Goal: Task Accomplishment & Management: Use online tool/utility

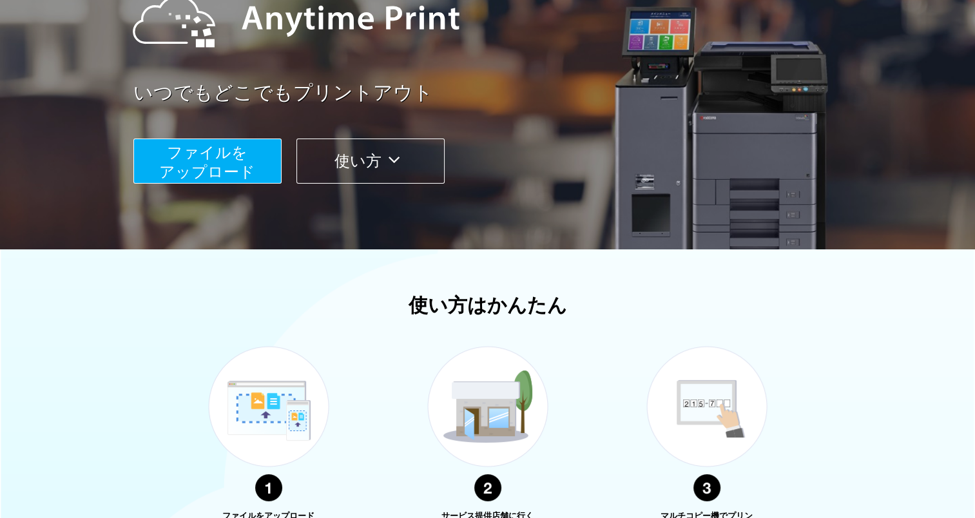
scroll to position [172, 0]
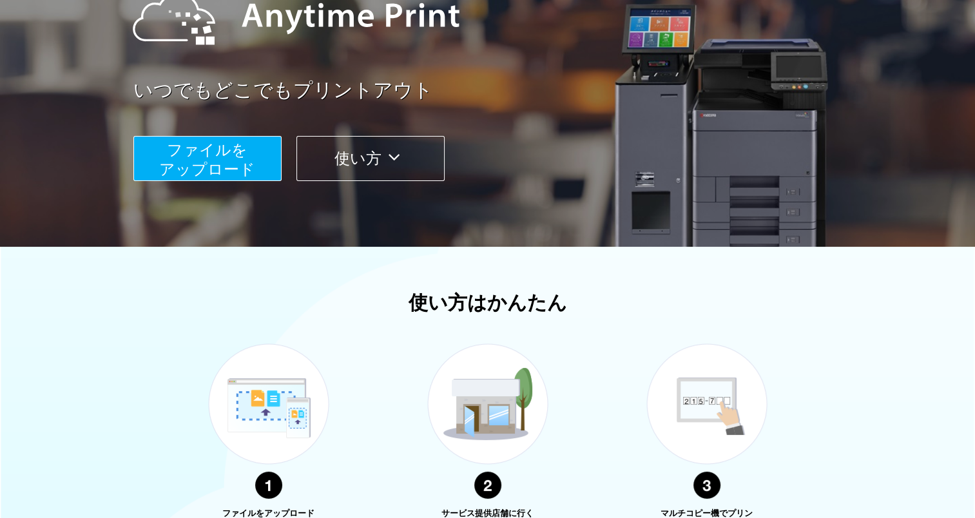
click at [272, 142] on button "ファイルを ​​アップロード" at bounding box center [207, 158] width 148 height 45
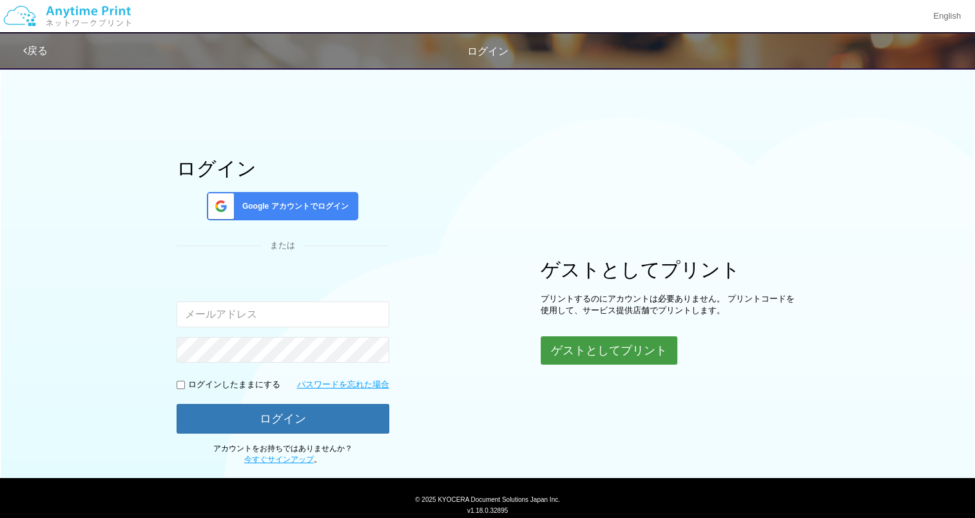
click at [608, 346] on button "ゲストとしてプリント" at bounding box center [609, 350] width 137 height 28
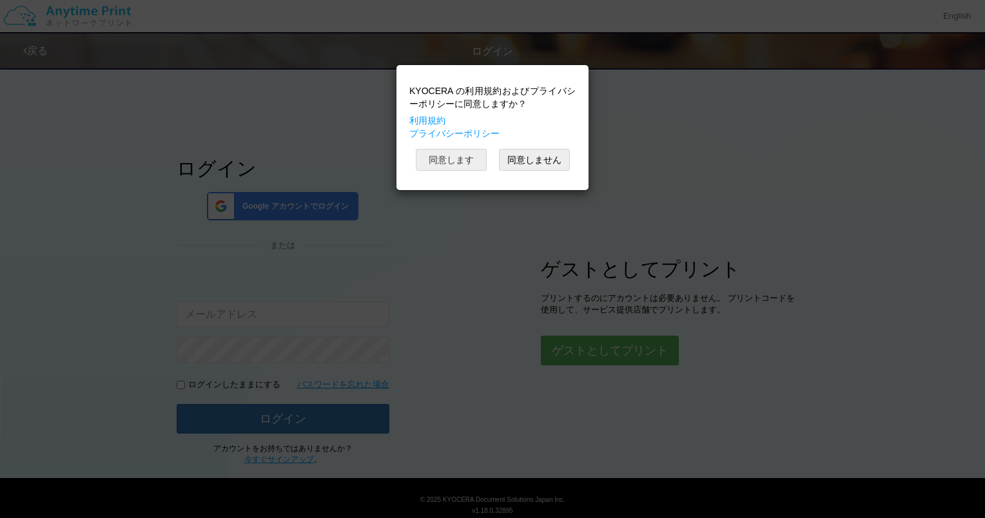
click at [460, 160] on button "同意します" at bounding box center [451, 160] width 71 height 22
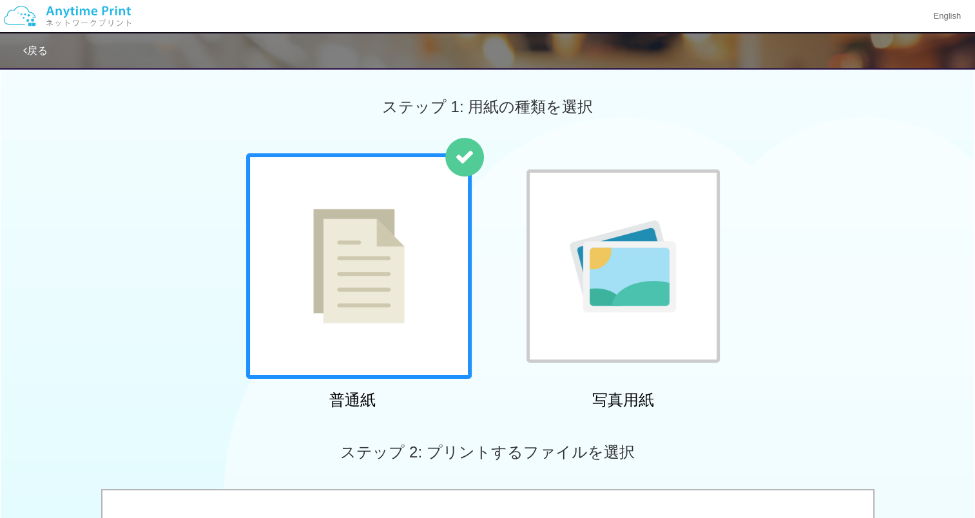
click at [384, 324] on div at bounding box center [359, 266] width 226 height 226
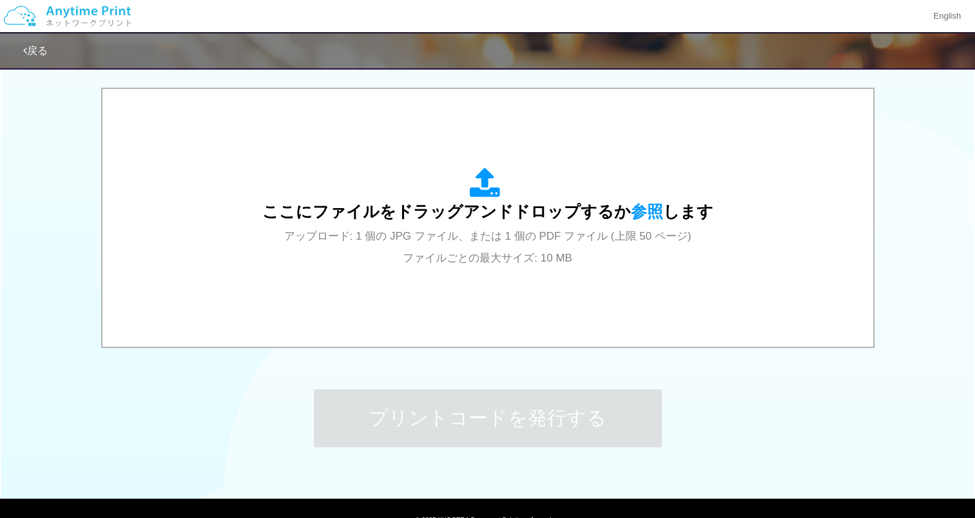
scroll to position [402, 0]
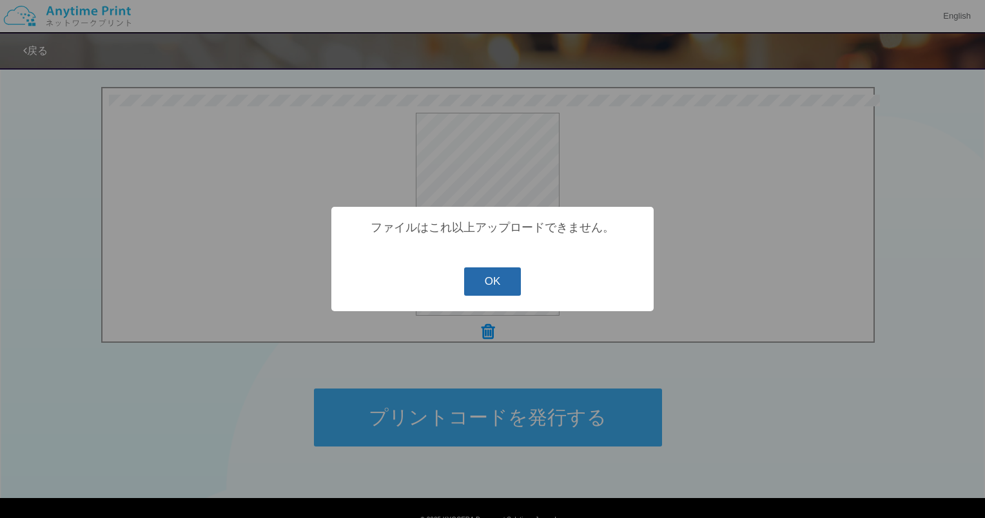
click at [490, 277] on button "OK" at bounding box center [492, 281] width 57 height 28
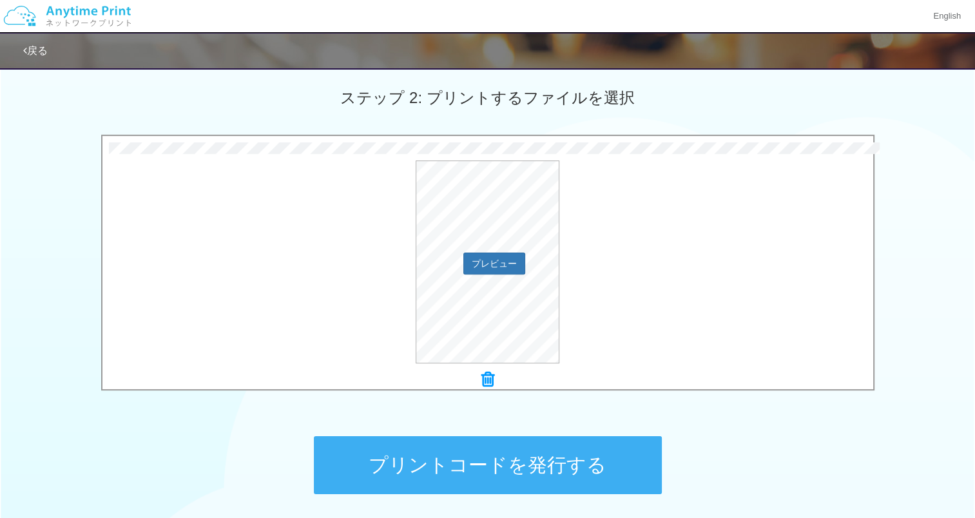
scroll to position [353, 0]
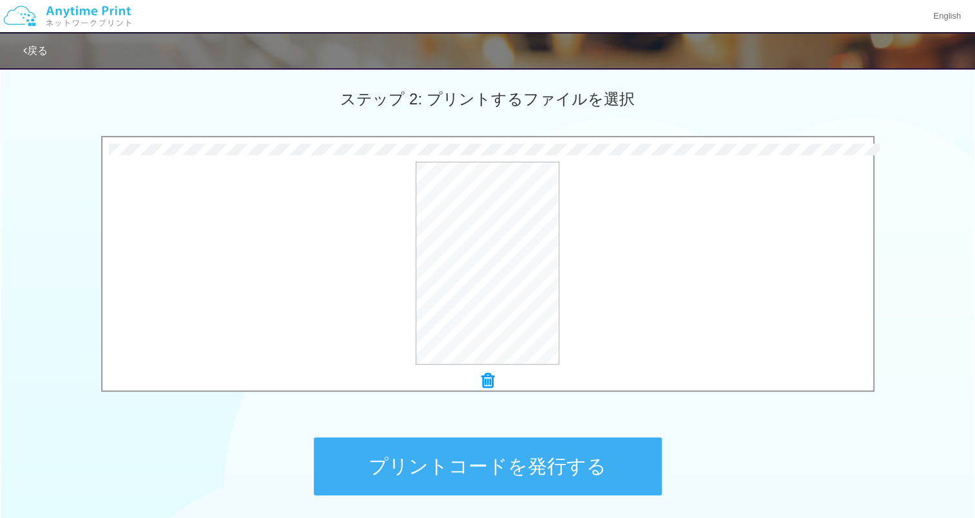
click at [222, 421] on div "ステップ 1: 用紙の種類を選択 普通紙 写真用紙 普通紙 写真用紙 previous next slide 1 of 2 comma.current.act…" at bounding box center [487, 120] width 975 height 827
click at [467, 463] on button "プリントコードを発行する" at bounding box center [488, 467] width 348 height 58
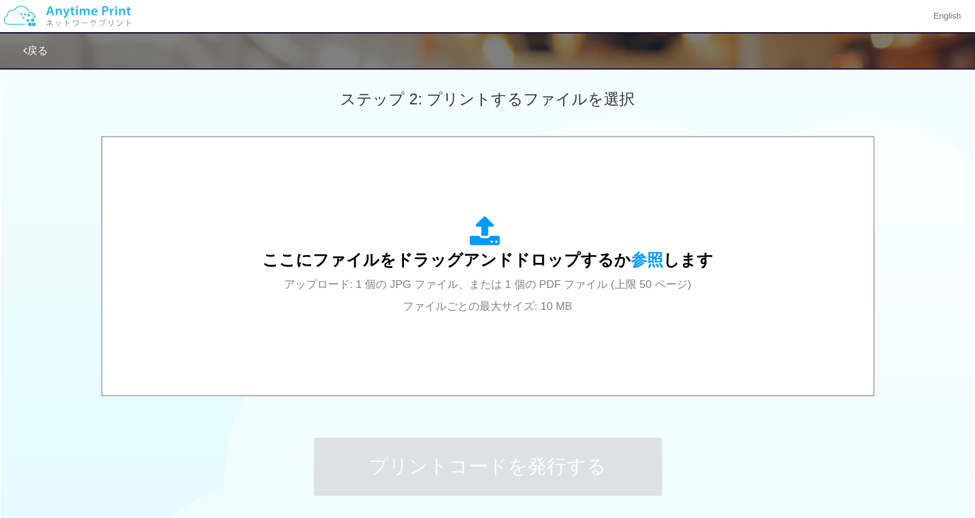
scroll to position [0, 0]
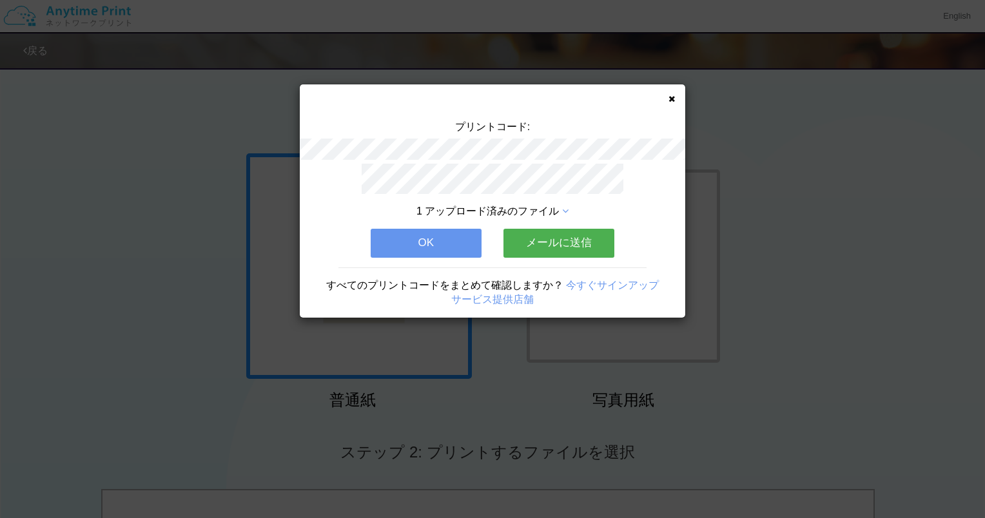
click at [451, 238] on button "OK" at bounding box center [426, 243] width 111 height 28
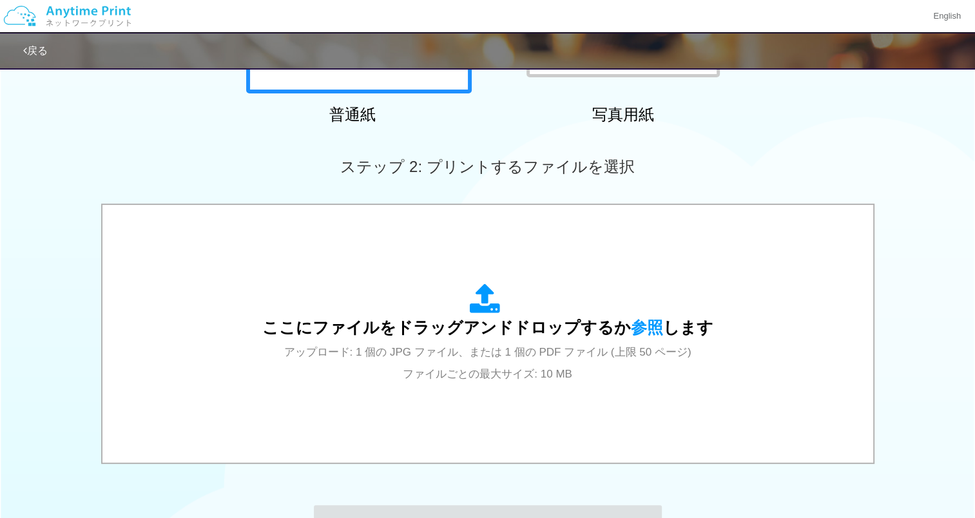
scroll to position [298, 0]
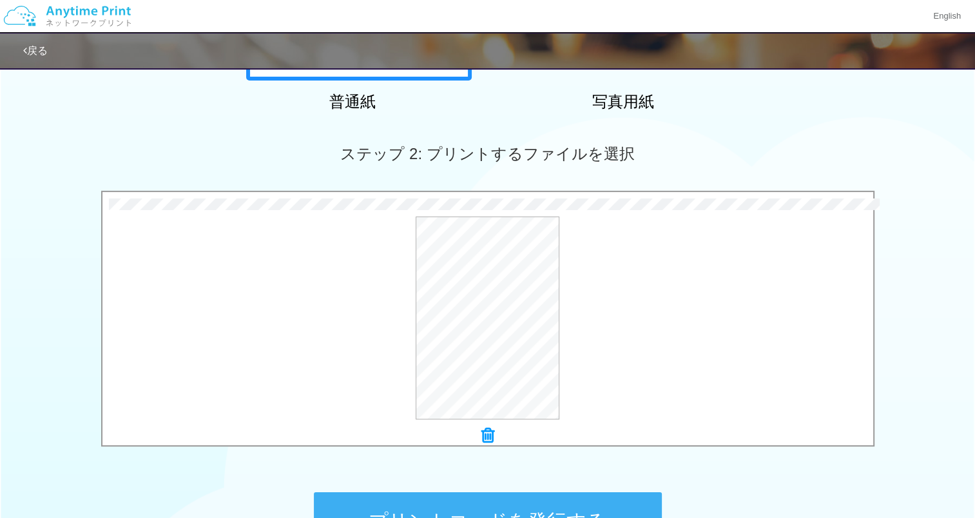
click at [493, 500] on button "プリントコードを発行する" at bounding box center [488, 521] width 348 height 58
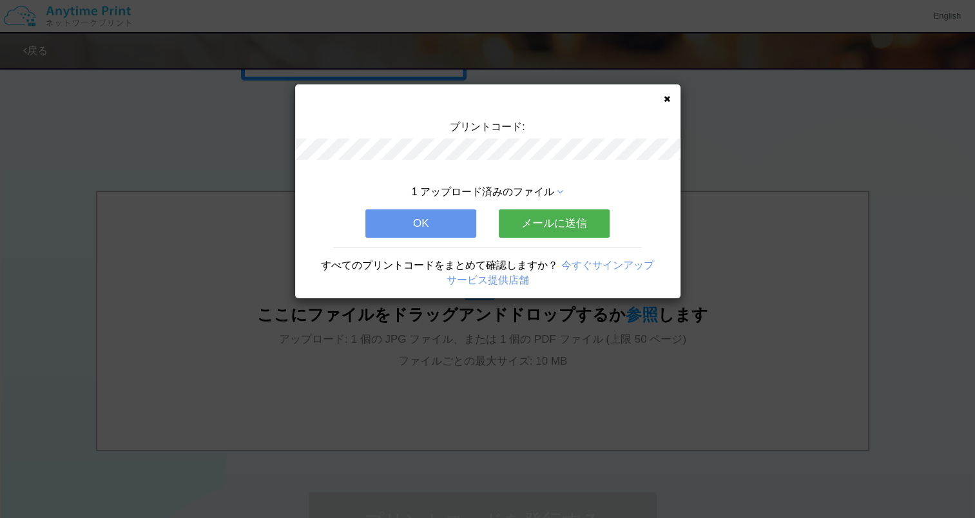
scroll to position [0, 0]
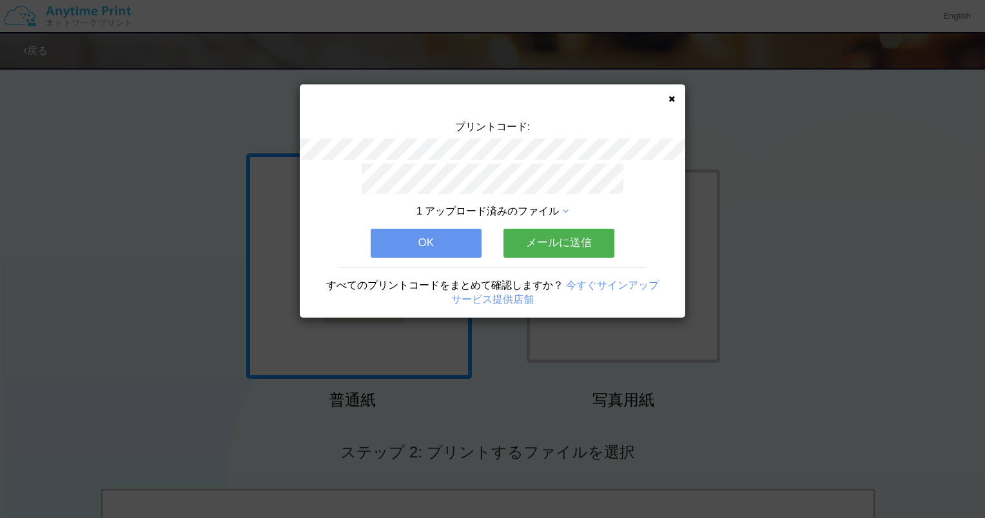
click at [454, 238] on button "OK" at bounding box center [426, 243] width 111 height 28
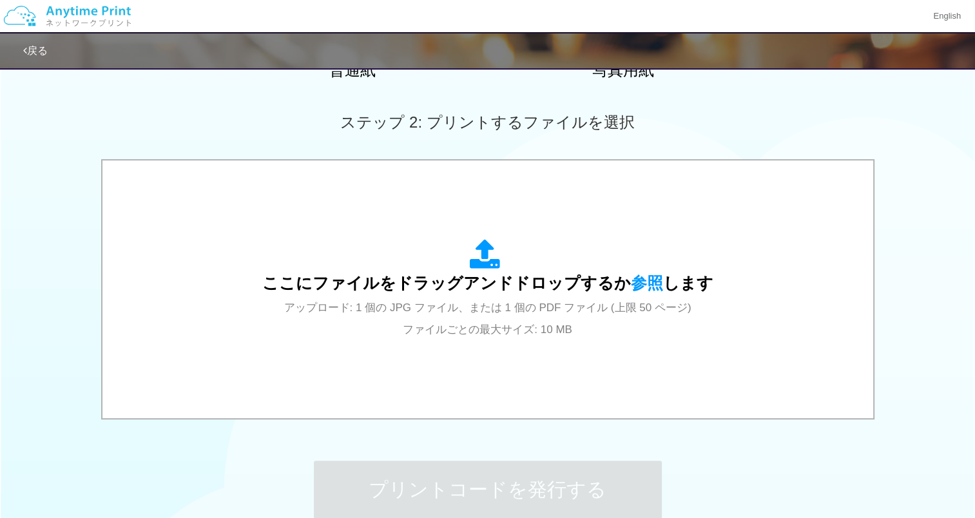
scroll to position [332, 0]
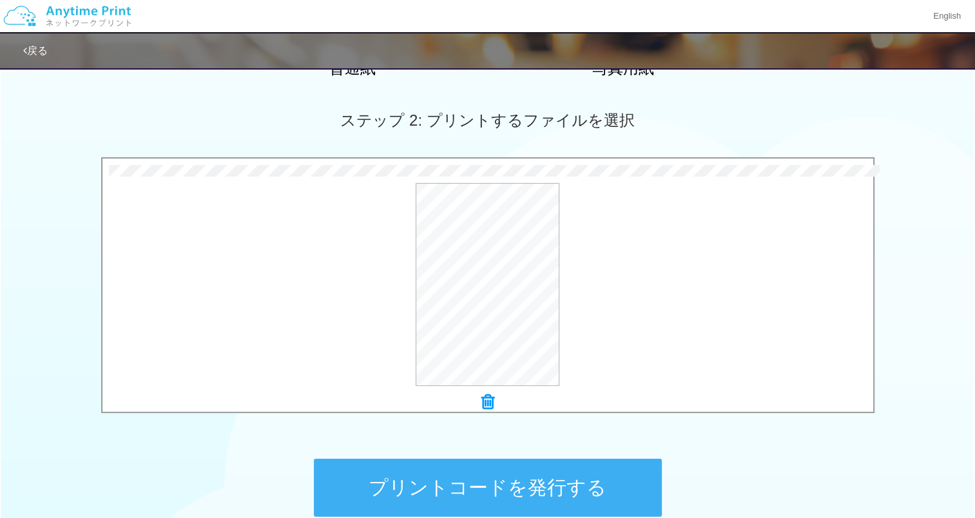
click at [477, 503] on button "プリントコードを発行する" at bounding box center [488, 488] width 348 height 58
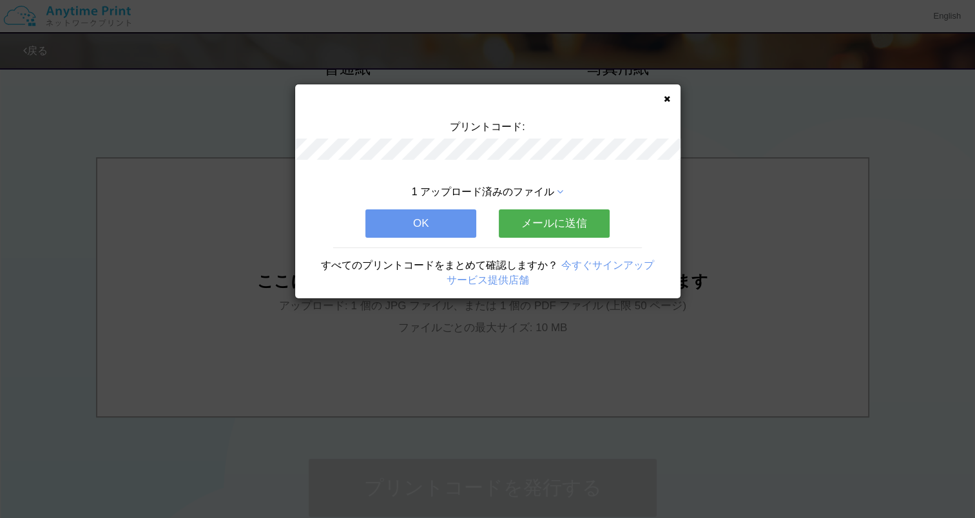
scroll to position [0, 0]
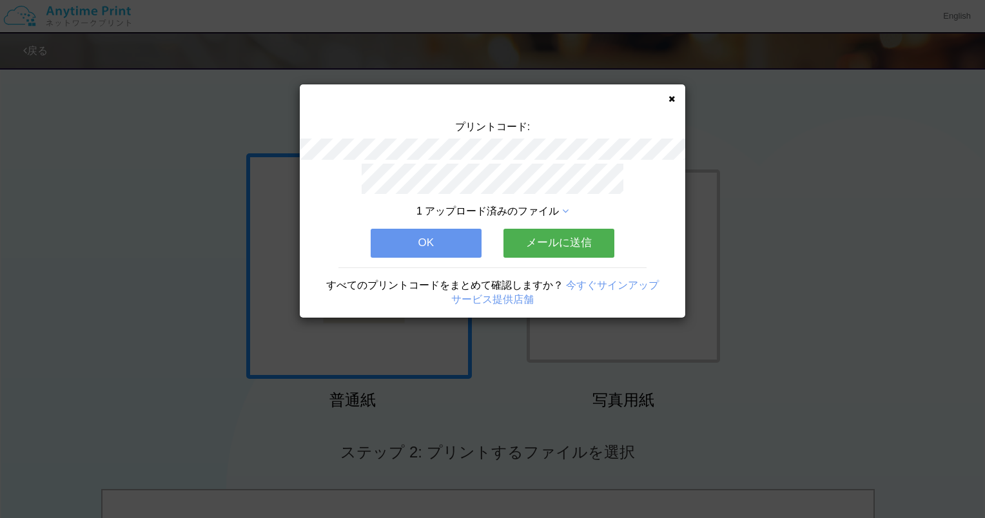
click at [668, 100] on icon at bounding box center [671, 99] width 6 height 8
